Goal: Information Seeking & Learning: Learn about a topic

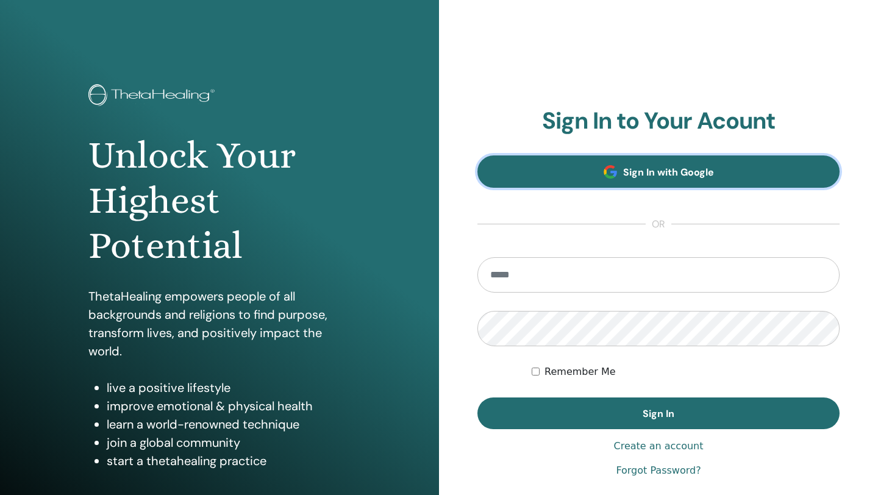
click at [598, 184] on link "Sign In with Google" at bounding box center [658, 171] width 362 height 32
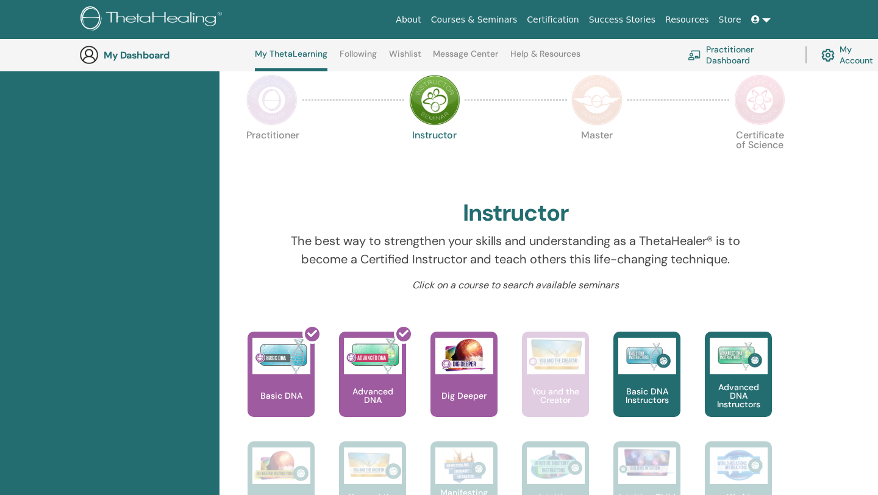
scroll to position [276, 0]
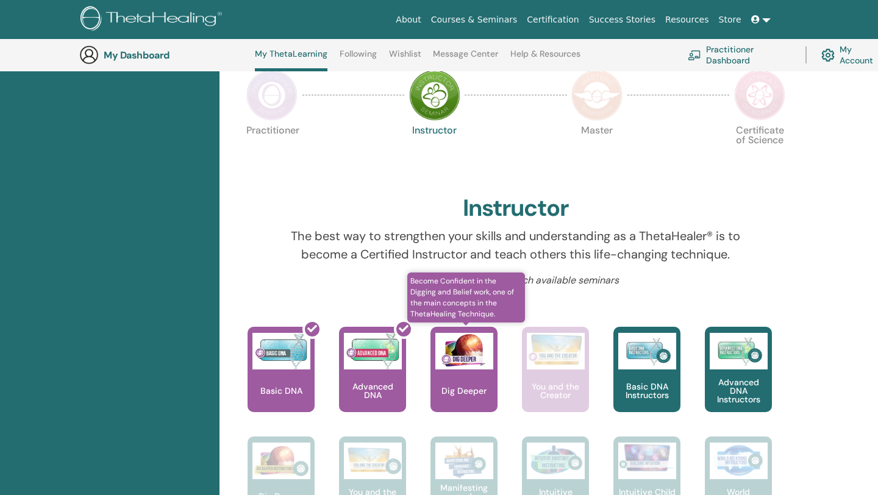
click at [457, 365] on img at bounding box center [464, 351] width 58 height 37
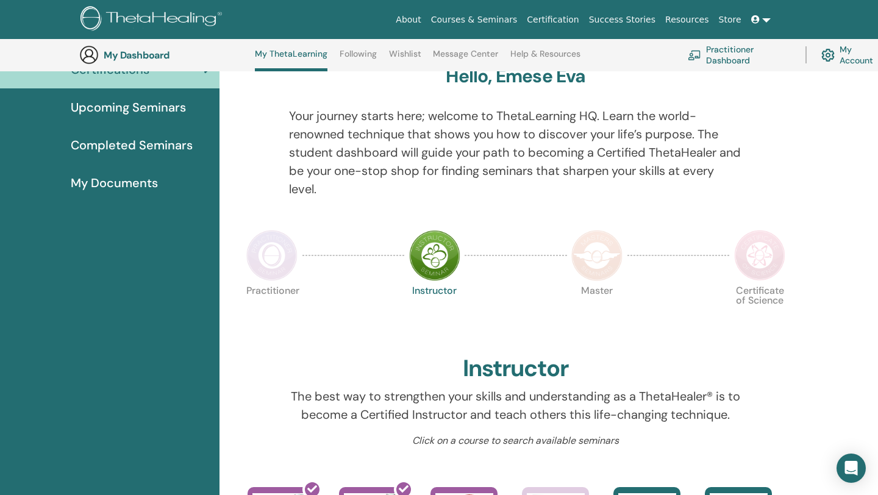
scroll to position [114, 0]
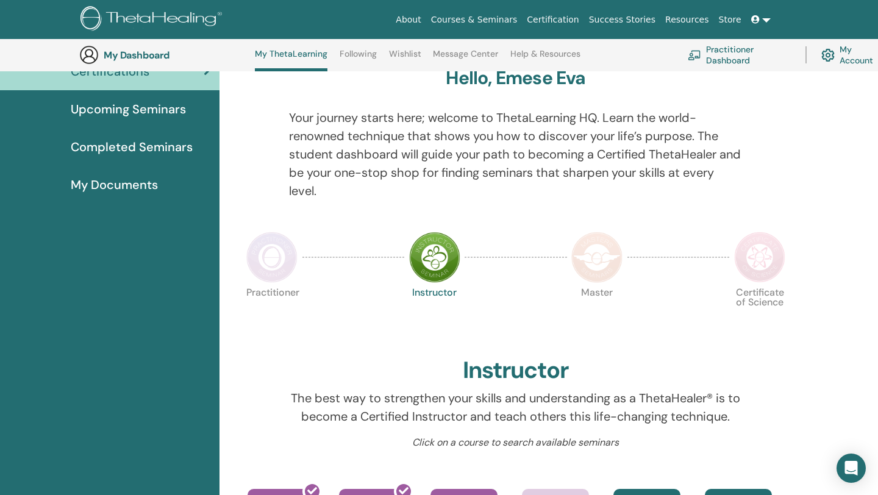
click at [265, 256] on img at bounding box center [271, 257] width 51 height 51
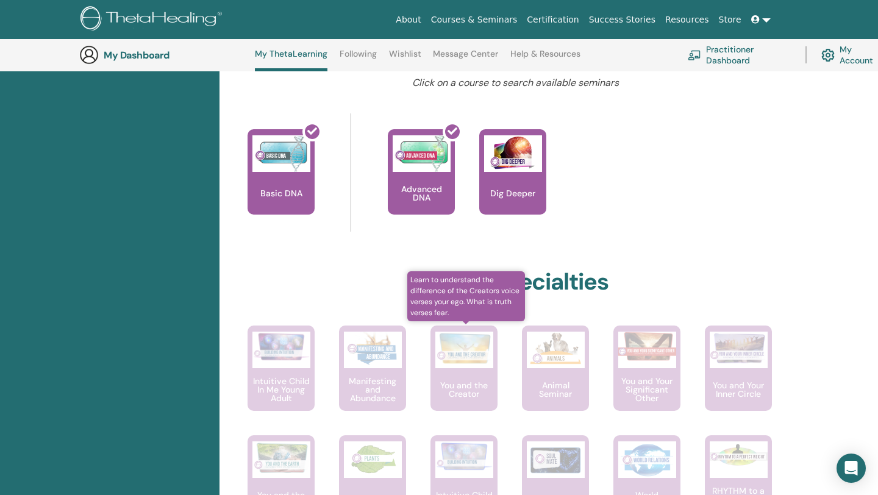
scroll to position [474, 0]
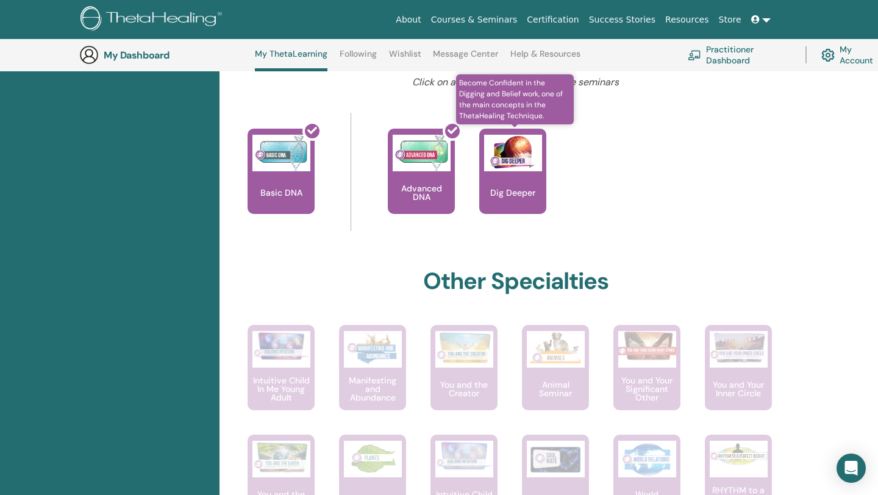
click at [513, 199] on div "Dig Deeper" at bounding box center [512, 171] width 67 height 85
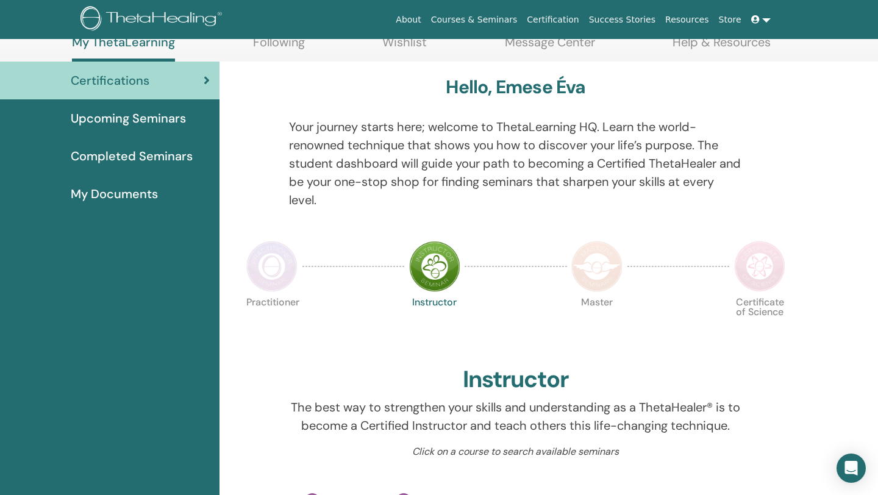
scroll to position [129, 0]
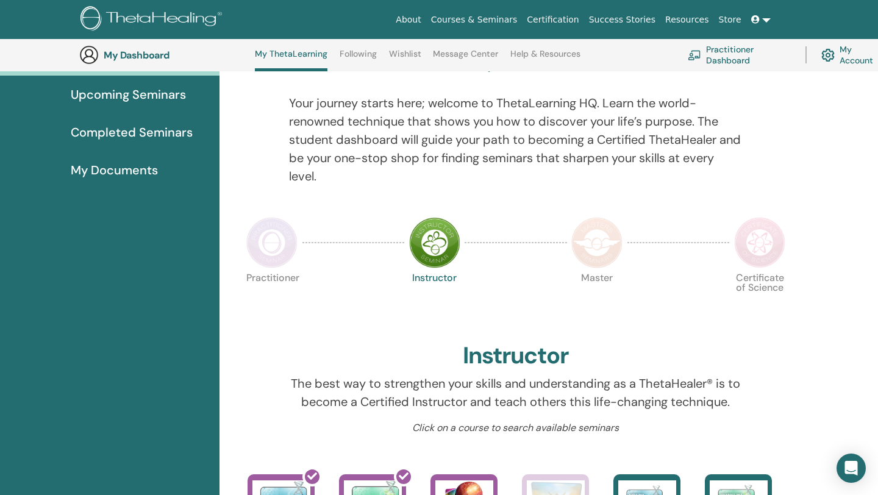
click at [271, 241] on img at bounding box center [271, 242] width 51 height 51
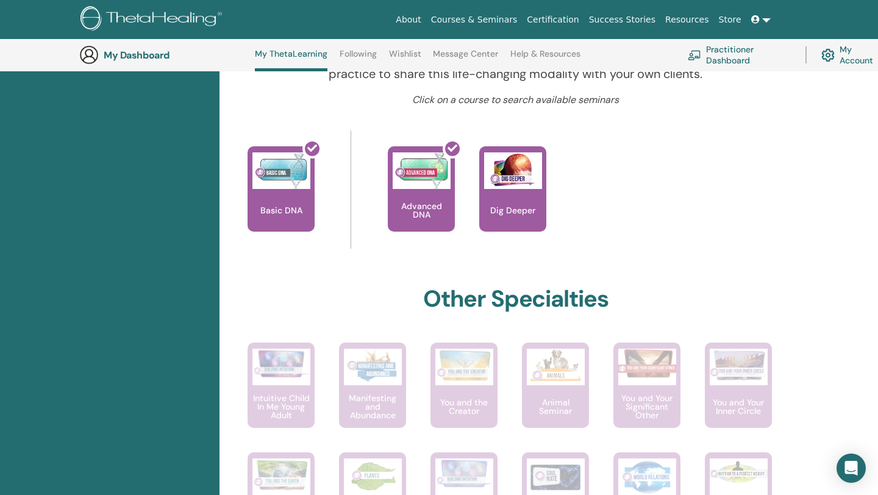
scroll to position [460, 0]
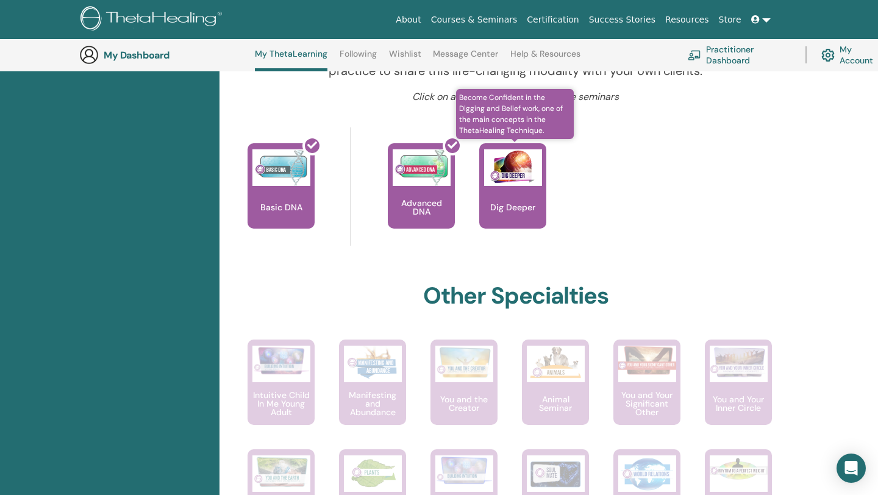
click at [513, 199] on div "Dig Deeper" at bounding box center [512, 185] width 67 height 85
